Goal: Transaction & Acquisition: Purchase product/service

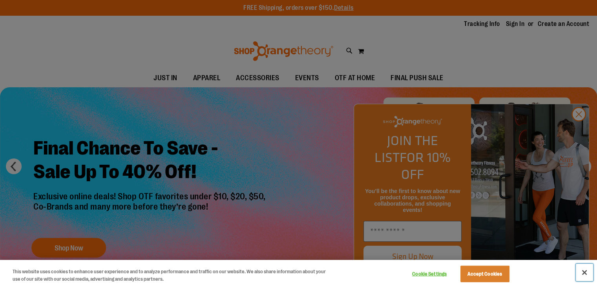
click at [585, 273] on button "Close" at bounding box center [584, 272] width 17 height 17
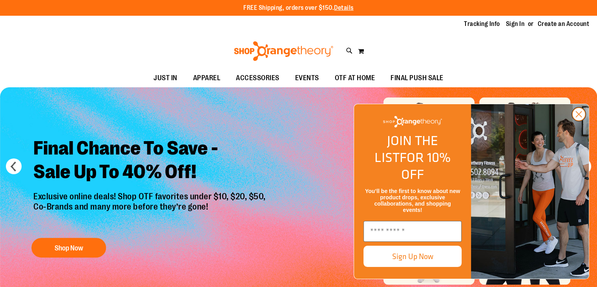
click at [578, 117] on icon "Close dialog" at bounding box center [579, 114] width 5 height 5
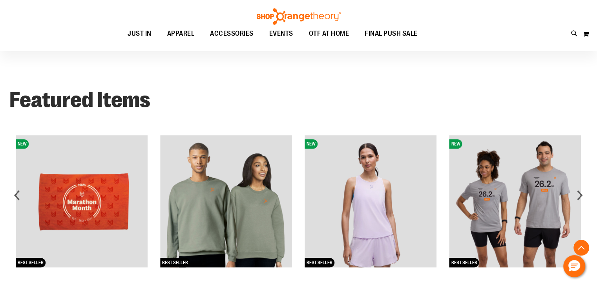
scroll to position [608, 0]
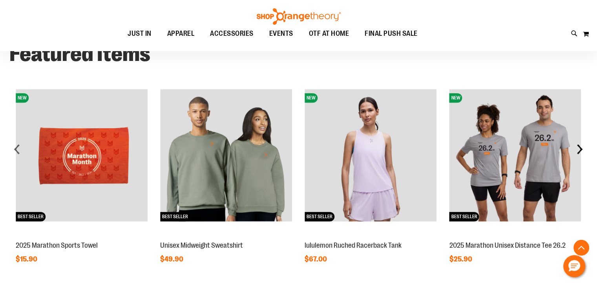
click at [580, 146] on div "next" at bounding box center [580, 149] width 16 height 16
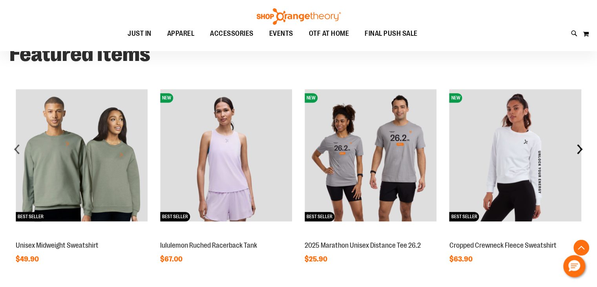
click at [580, 146] on div "next" at bounding box center [580, 149] width 16 height 16
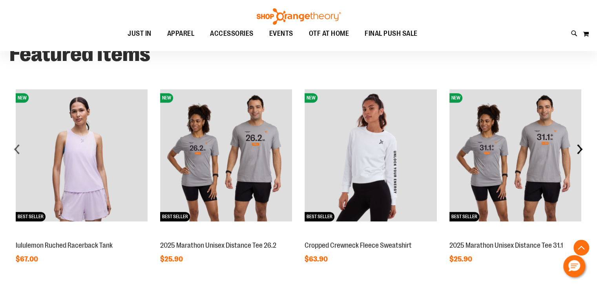
click at [580, 146] on div "next" at bounding box center [580, 149] width 16 height 16
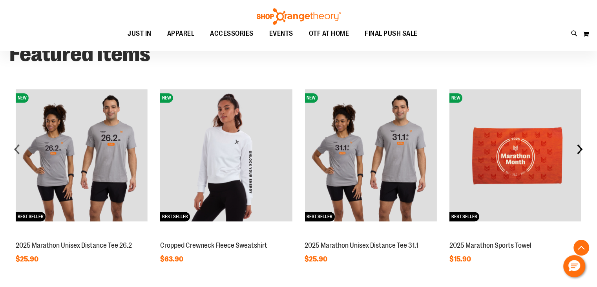
click at [580, 146] on div "next" at bounding box center [580, 149] width 16 height 16
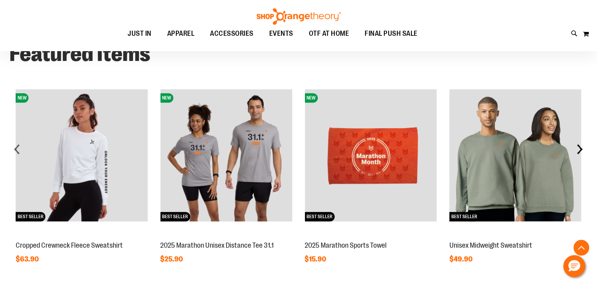
click at [580, 146] on div "next" at bounding box center [580, 149] width 16 height 16
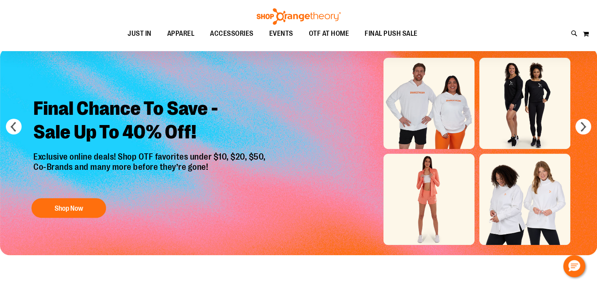
scroll to position [0, 0]
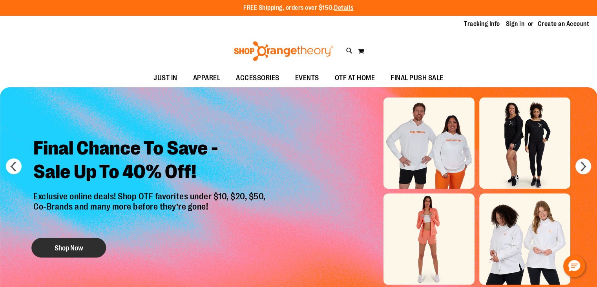
click at [79, 241] on button "Shop Now" at bounding box center [68, 248] width 75 height 20
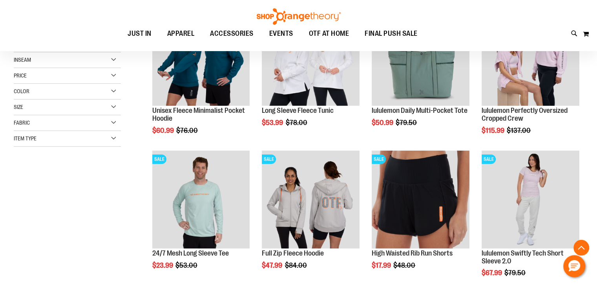
scroll to position [157, 0]
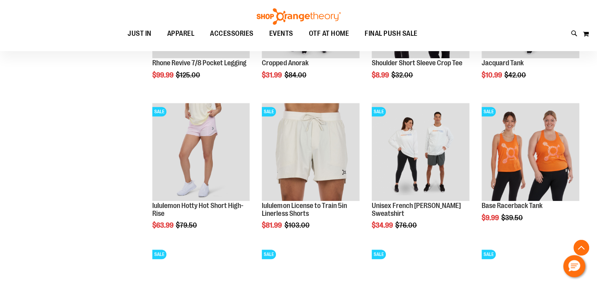
scroll to position [628, 0]
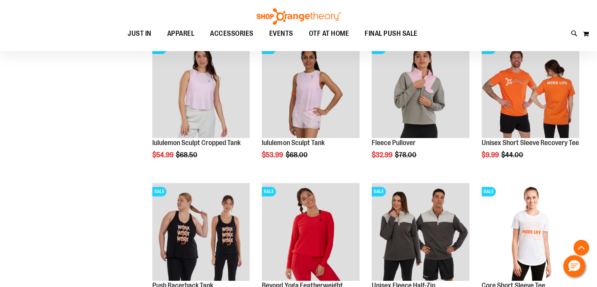
scroll to position [982, 0]
